Goal: Go to known website: Go to known website

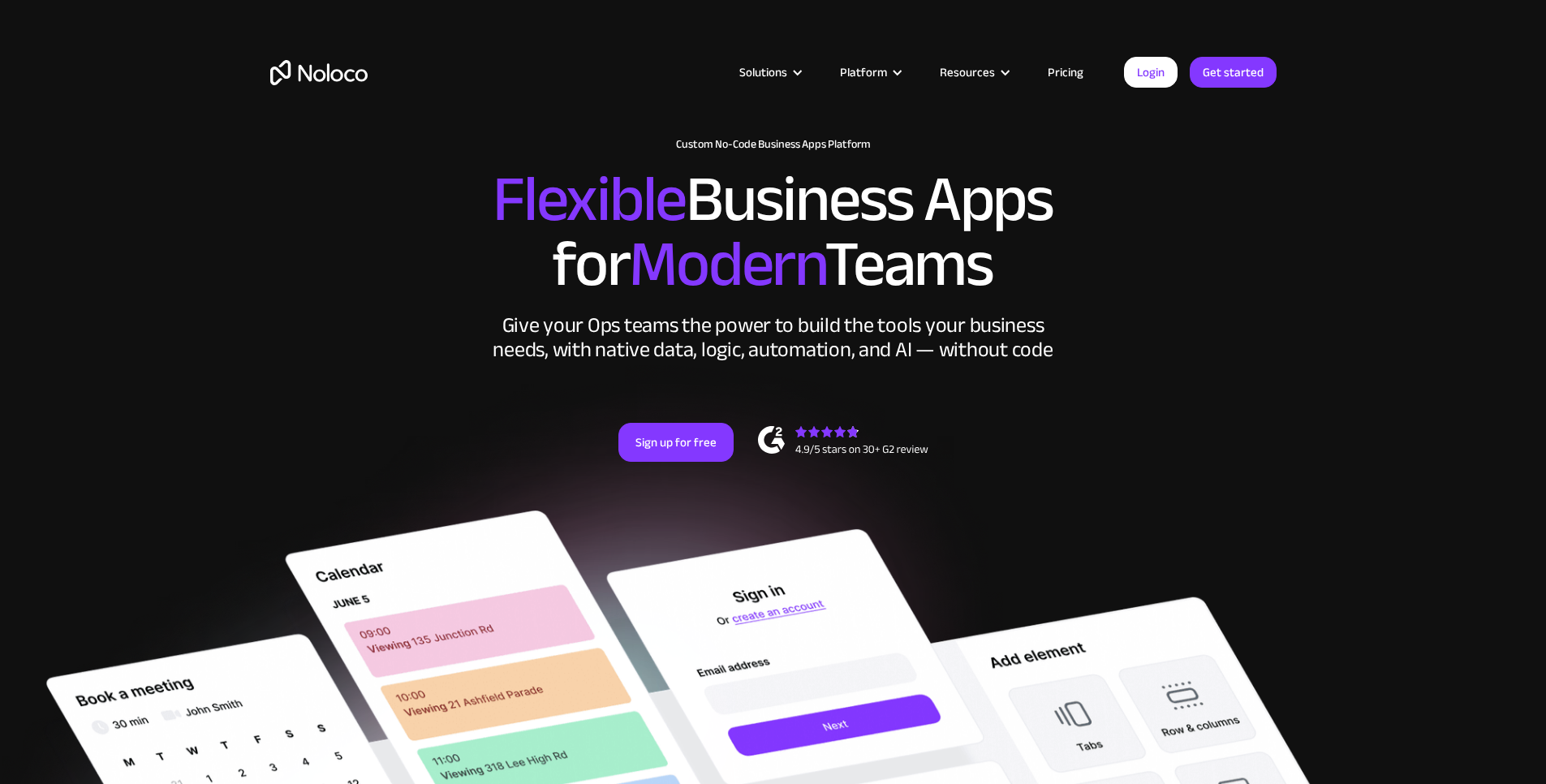
click at [1153, 76] on link "Login" at bounding box center [1151, 71] width 54 height 31
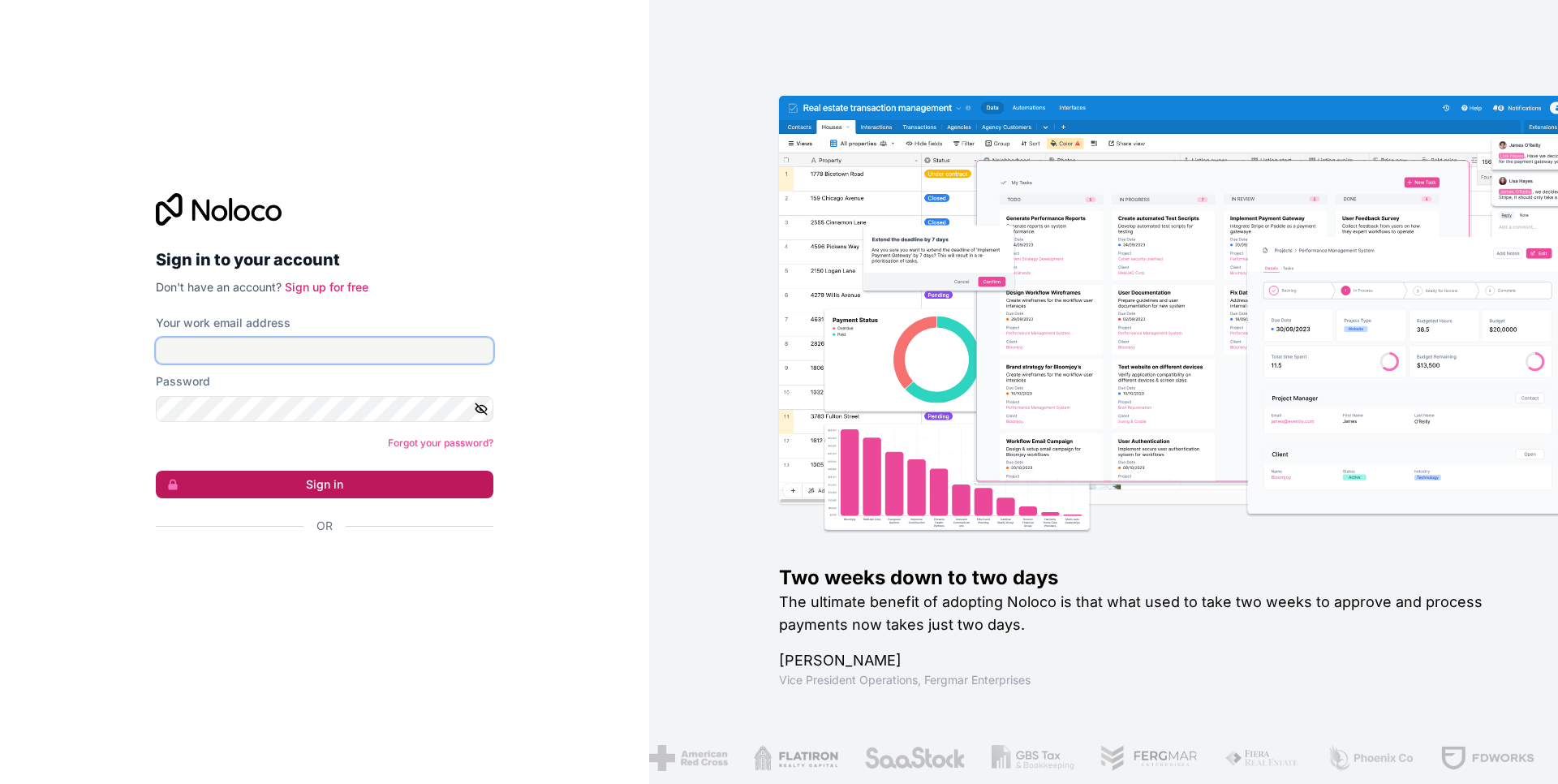
type input "[EMAIL_ADDRESS][DOMAIN_NAME]"
click at [349, 478] on button "Sign in" at bounding box center [325, 484] width 337 height 28
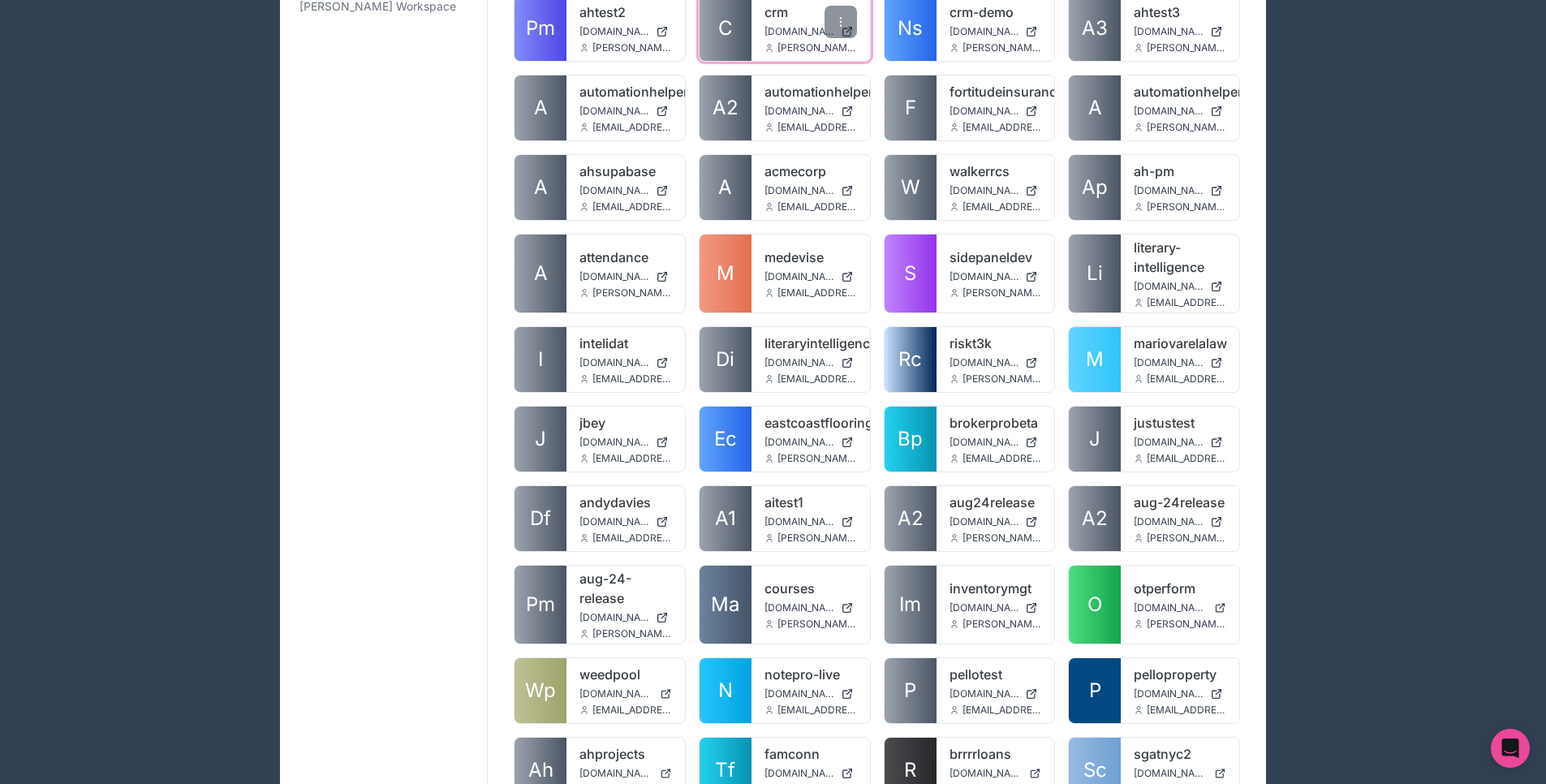
scroll to position [358, 0]
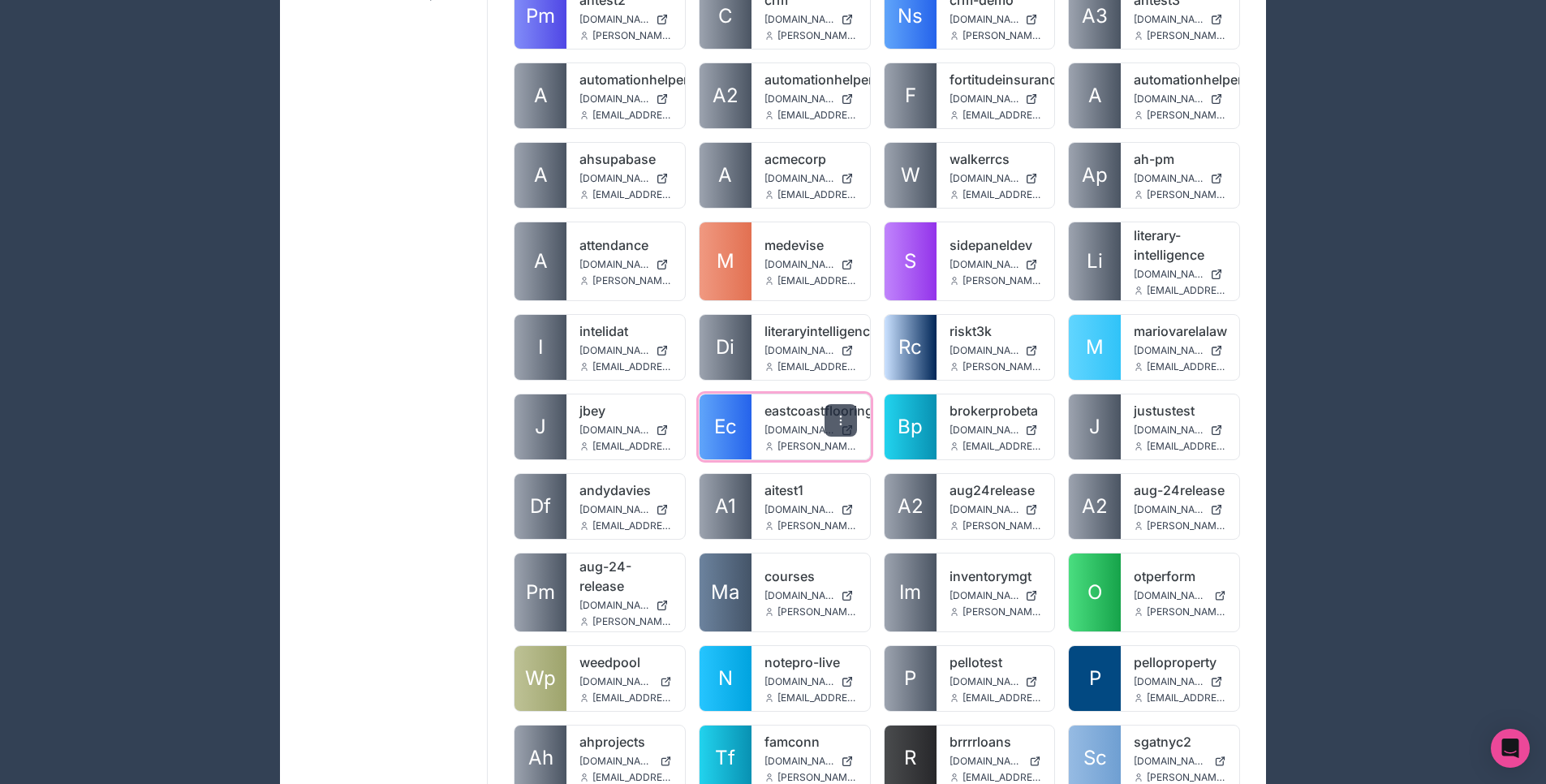
click at [840, 414] on icon at bounding box center [840, 421] width 13 height 13
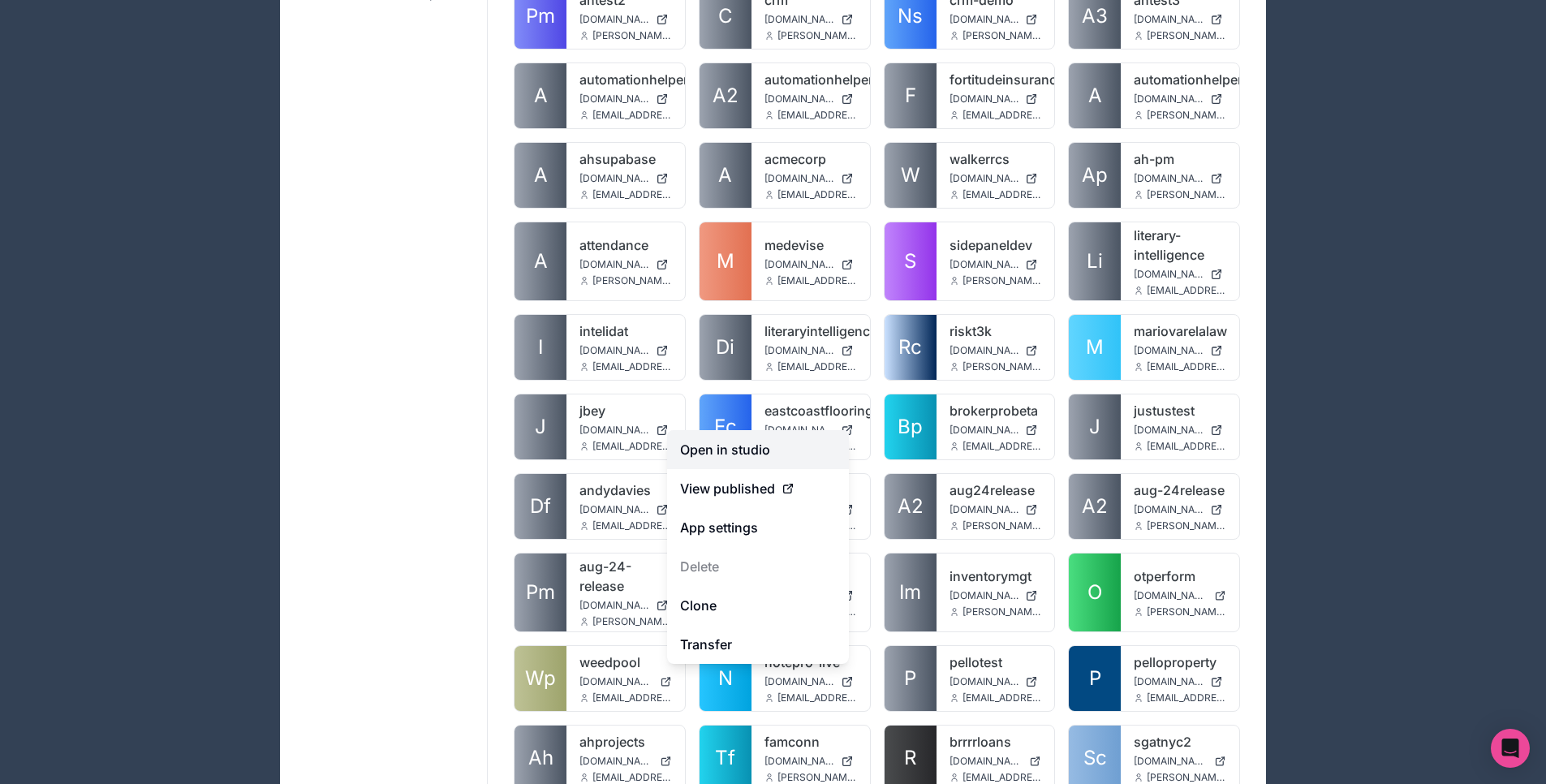
click at [784, 447] on link "Open in studio" at bounding box center [758, 449] width 182 height 39
